Goal: Task Accomplishment & Management: Manage account settings

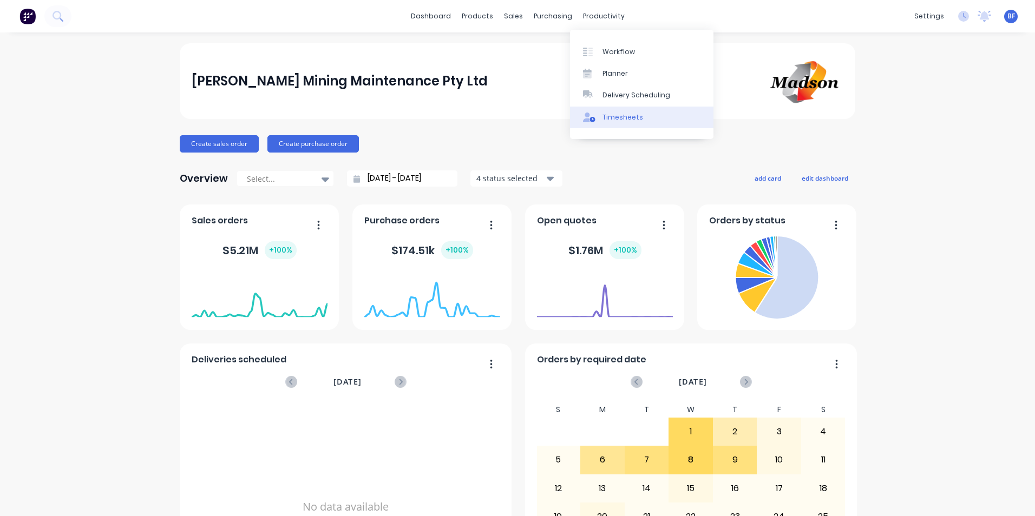
click at [609, 118] on div "Timesheets" at bounding box center [623, 118] width 41 height 10
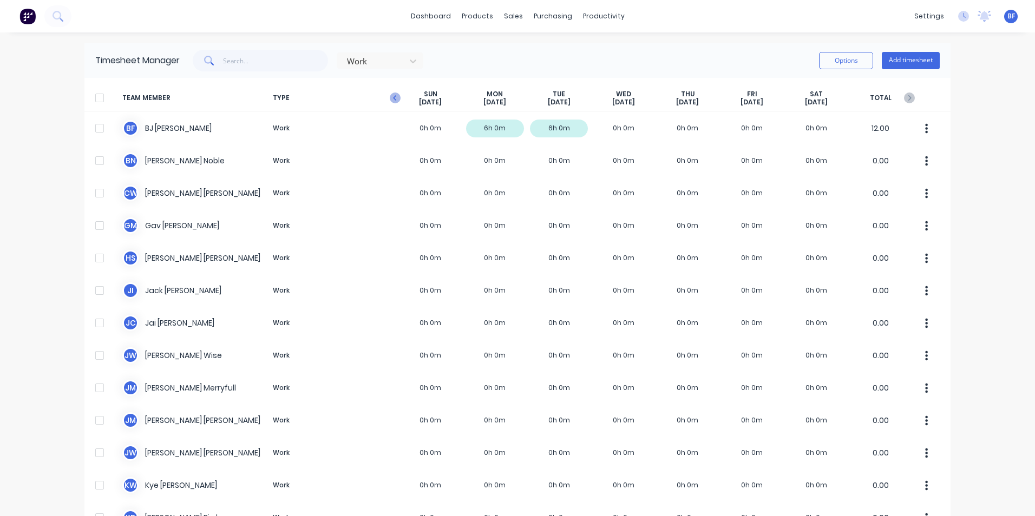
click at [394, 96] on icon "button" at bounding box center [395, 98] width 11 height 11
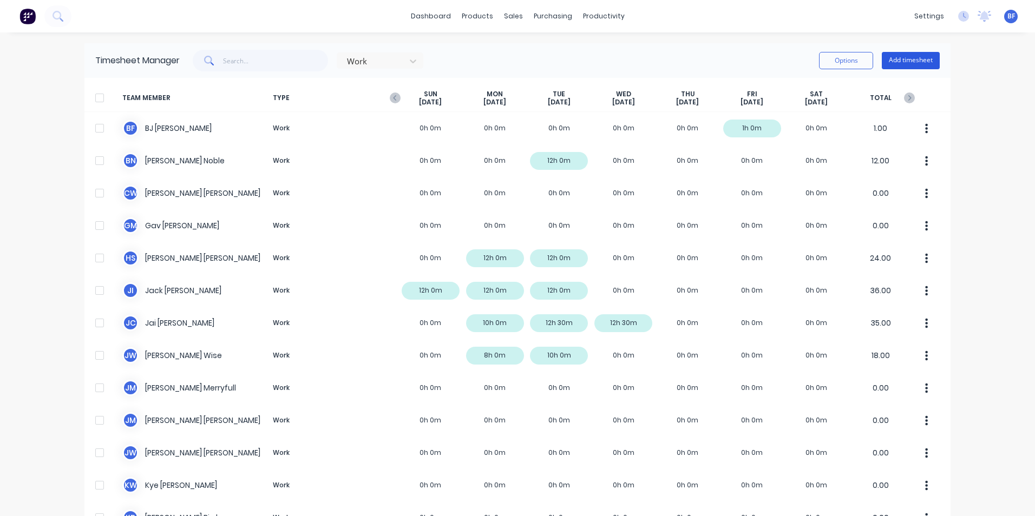
click at [908, 60] on button "Add timesheet" at bounding box center [911, 60] width 58 height 17
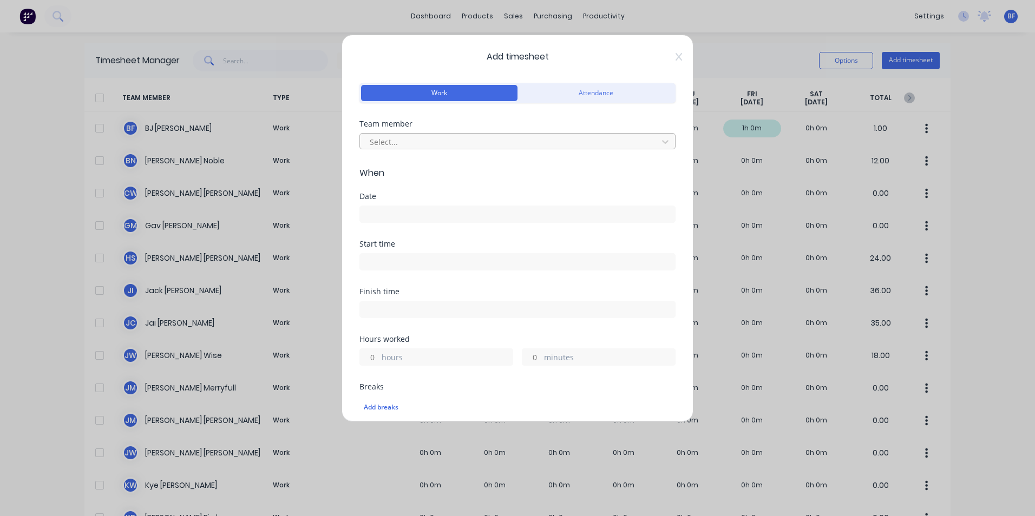
click at [399, 138] on div at bounding box center [511, 142] width 284 height 14
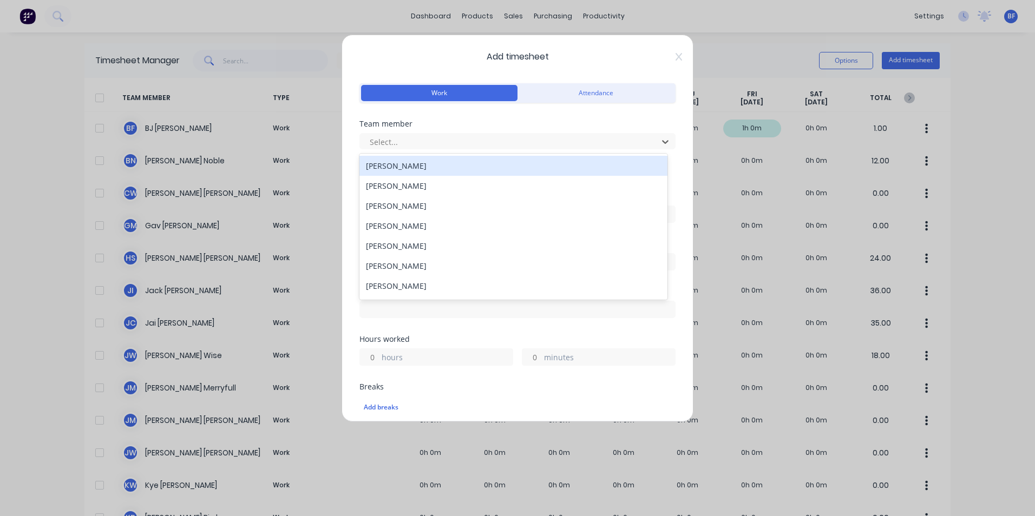
click at [396, 166] on div "[PERSON_NAME]" at bounding box center [513, 166] width 308 height 20
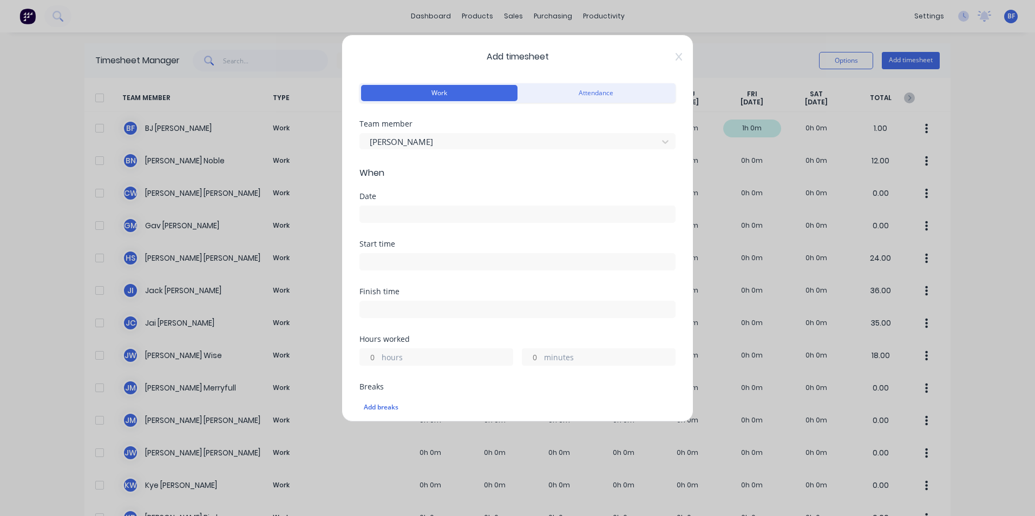
click at [384, 215] on input at bounding box center [517, 214] width 315 height 16
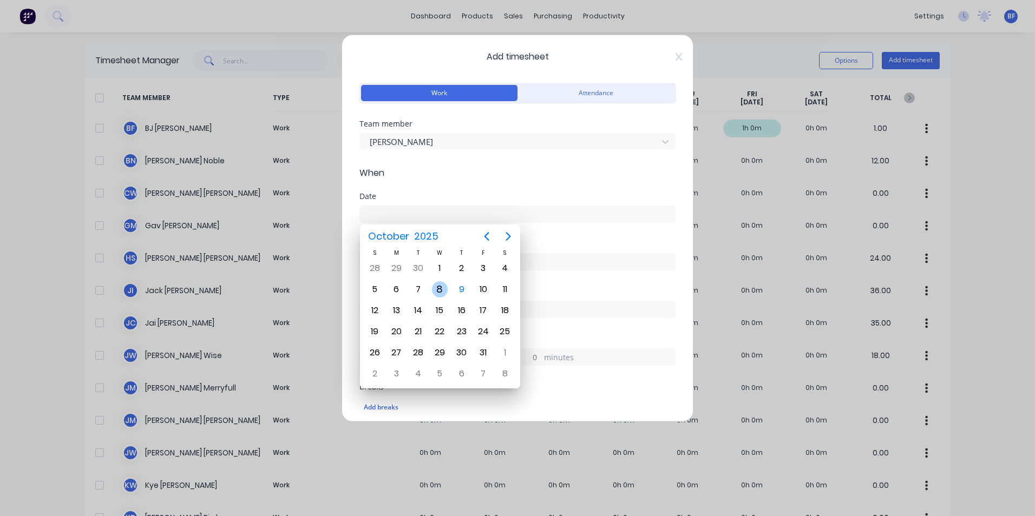
click at [438, 289] on div "8" at bounding box center [440, 290] width 16 height 16
type input "[DATE]"
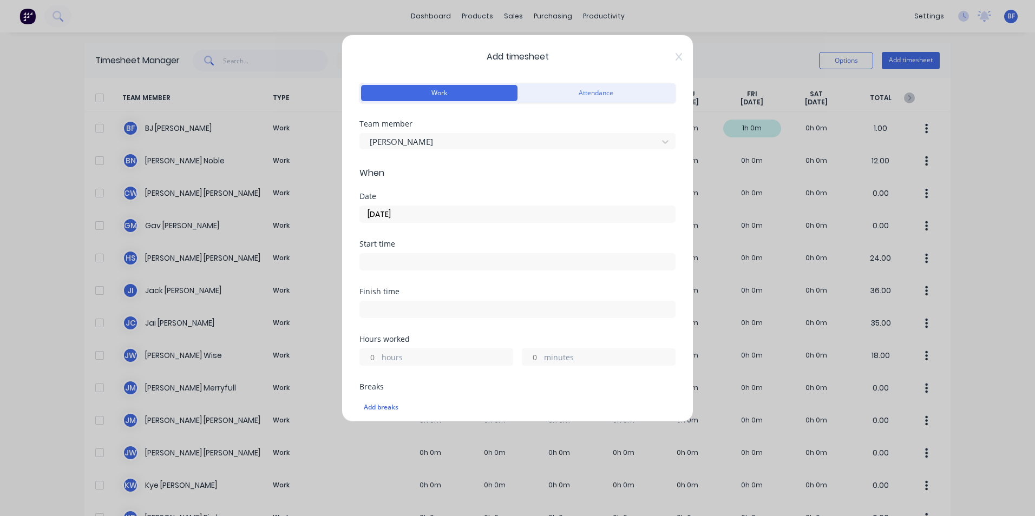
click at [379, 357] on div "hours" at bounding box center [436, 357] width 154 height 17
click at [372, 358] on input "hours" at bounding box center [369, 357] width 19 height 16
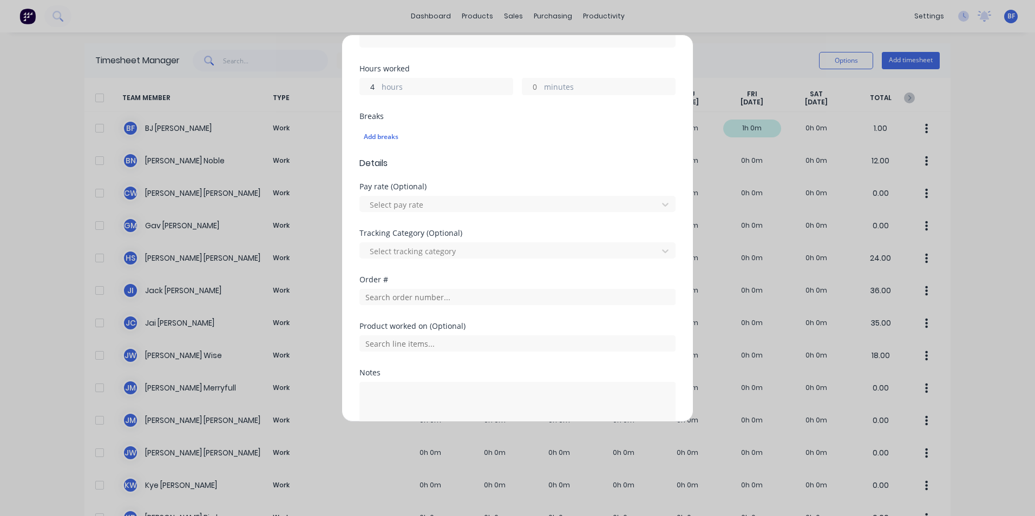
scroll to position [338, 0]
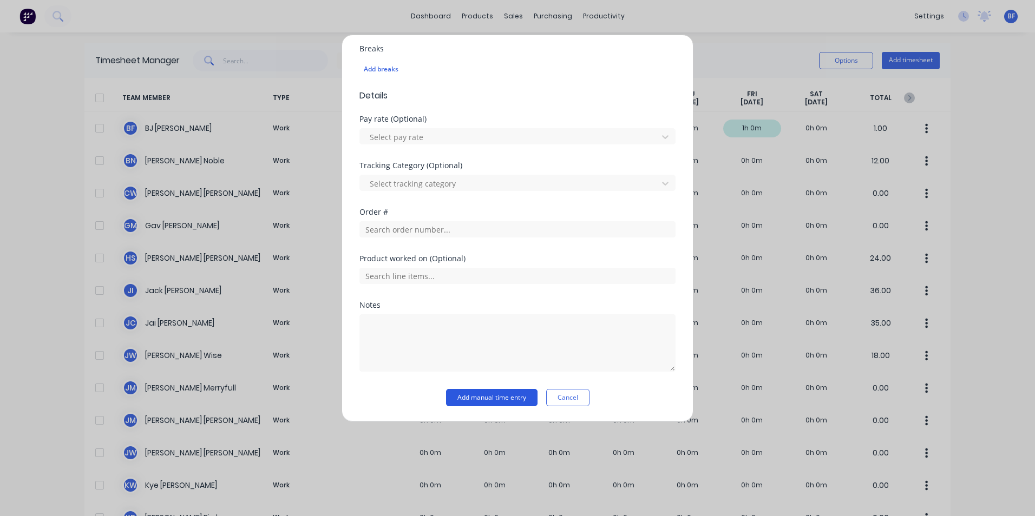
type input "4"
click at [485, 400] on button "Add manual time entry" at bounding box center [491, 397] width 91 height 17
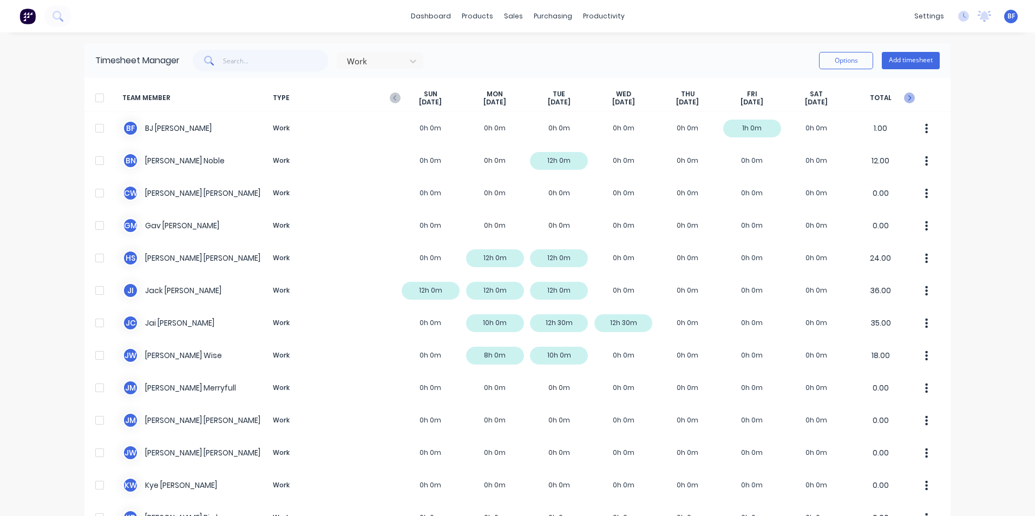
click at [906, 95] on icon "button" at bounding box center [909, 98] width 11 height 11
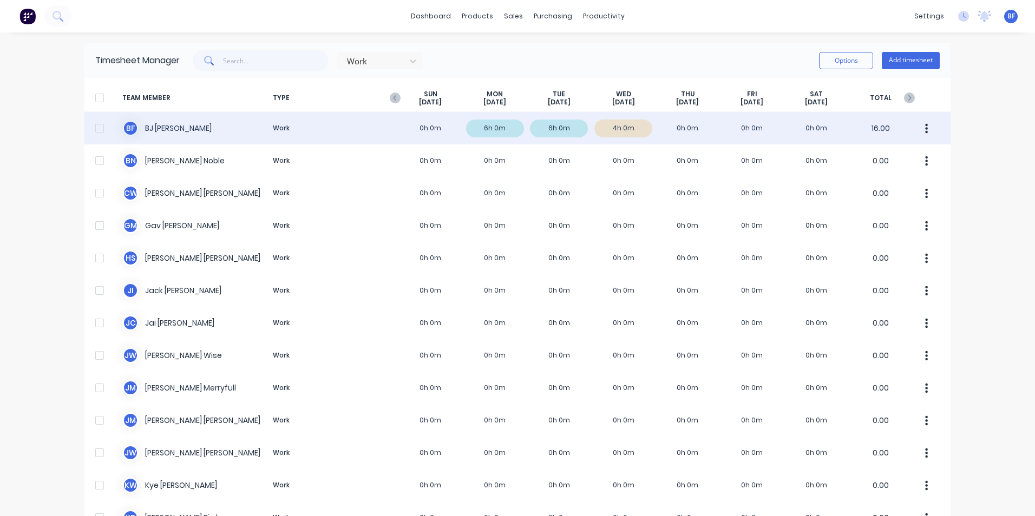
click at [618, 130] on div "B F [PERSON_NAME] Work 0h 0m 6h 0m 6h 0m 4h 0m 0h 0m 0h 0m 0h 0m 16.00" at bounding box center [517, 128] width 866 height 32
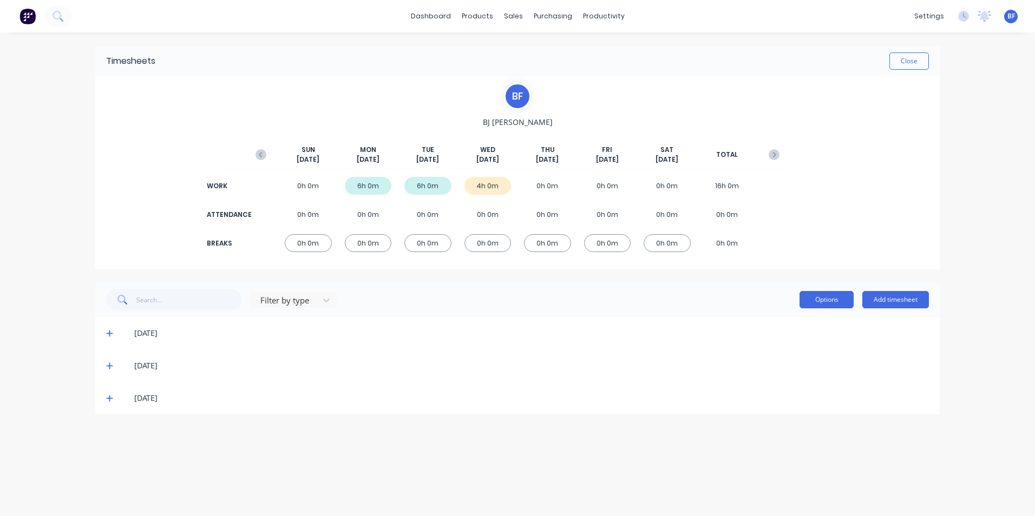
click at [833, 305] on button "Options" at bounding box center [827, 299] width 54 height 17
click at [485, 193] on div "4h 0m" at bounding box center [487, 186] width 47 height 18
click at [108, 401] on icon at bounding box center [109, 399] width 7 height 8
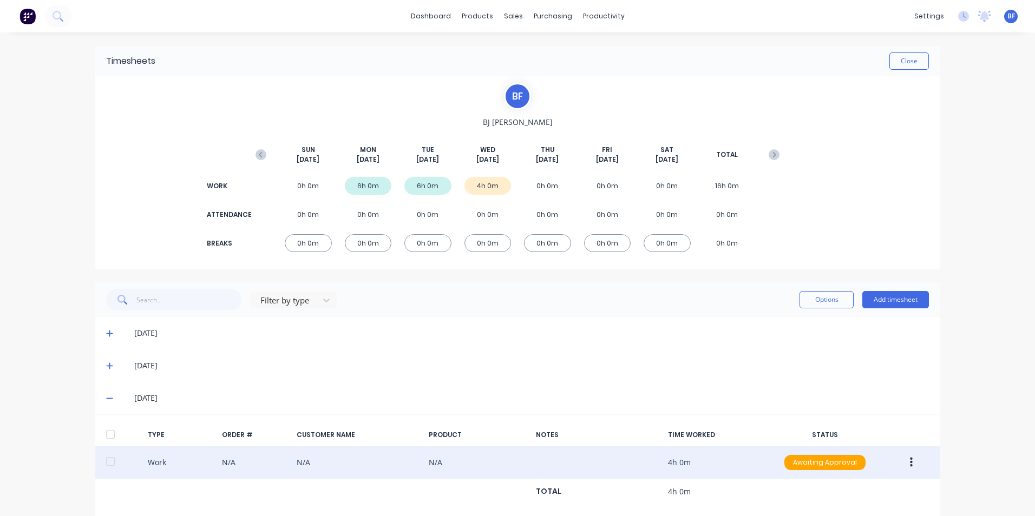
click at [905, 459] on button "button" at bounding box center [911, 462] width 25 height 19
click at [856, 464] on div "Approve" at bounding box center [872, 465] width 83 height 16
